Goal: Navigation & Orientation: Find specific page/section

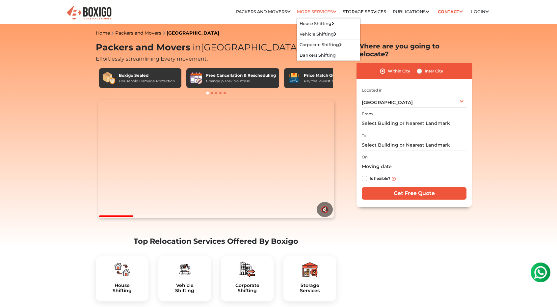
click at [328, 12] on link "More services" at bounding box center [316, 11] width 39 height 5
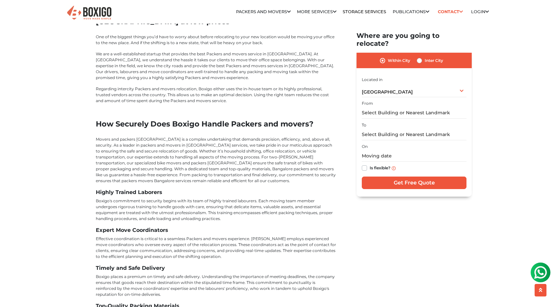
scroll to position [2583, 0]
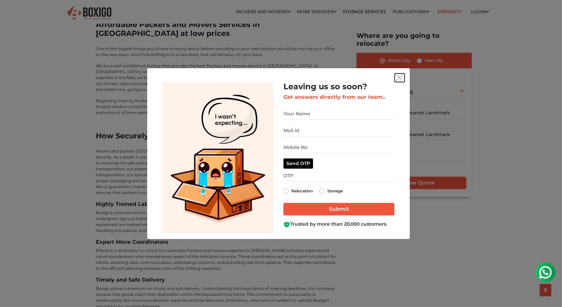
click at [402, 81] on img "get free quote dialog" at bounding box center [399, 78] width 6 height 6
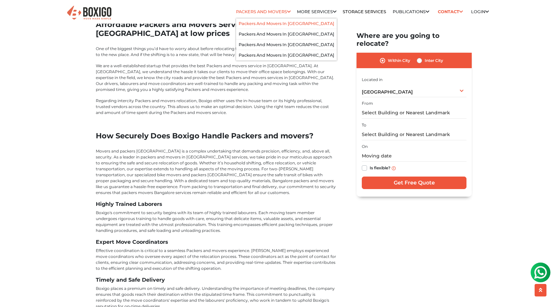
click at [278, 21] on link "Packers and Movers in [GEOGRAPHIC_DATA]" at bounding box center [285, 23] width 95 height 5
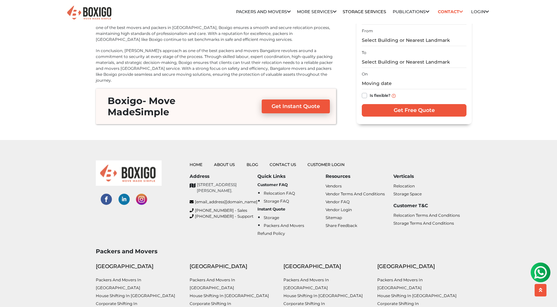
scroll to position [2982, 0]
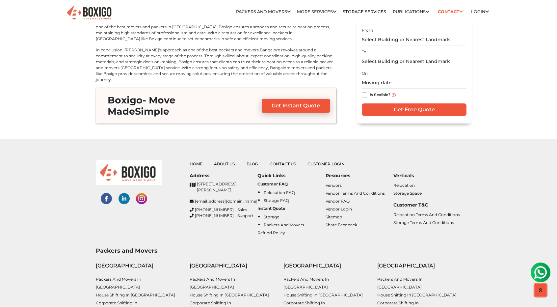
click at [541, 289] on icon "scroll up" at bounding box center [540, 289] width 3 height 5
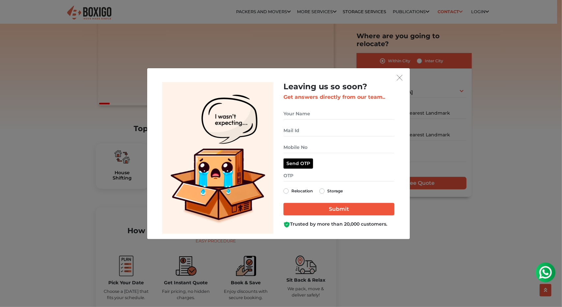
scroll to position [78, 0]
